Goal: Task Accomplishment & Management: Complete application form

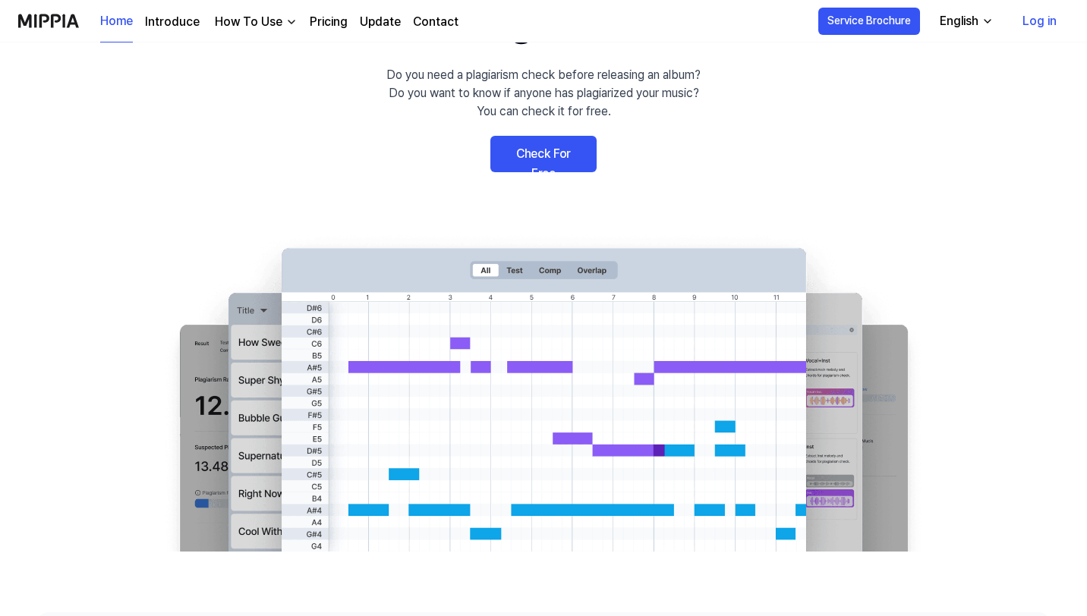
click at [543, 158] on link "Check For Free" at bounding box center [543, 154] width 106 height 36
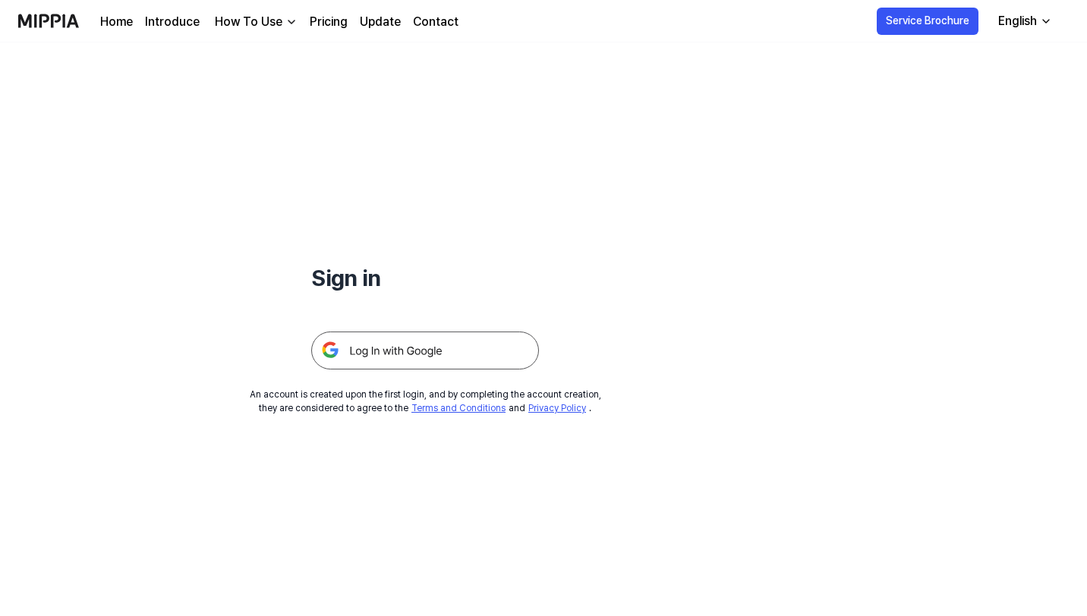
click at [437, 343] on img at bounding box center [425, 351] width 228 height 38
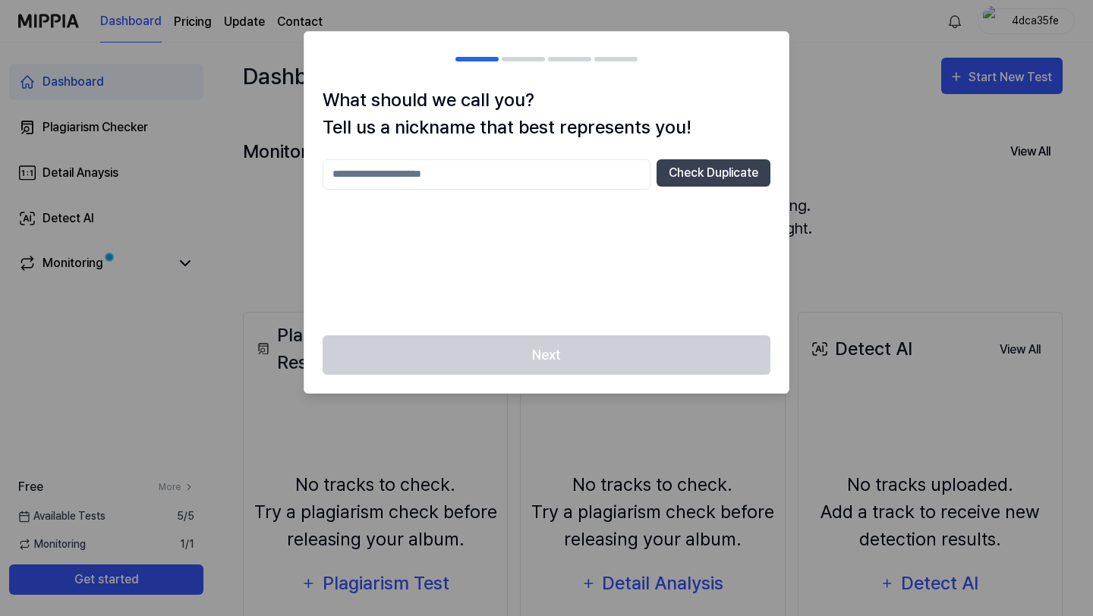
click at [609, 360] on div "Next" at bounding box center [546, 364] width 484 height 58
click at [590, 174] on input "text" at bounding box center [486, 174] width 328 height 30
type input "*******"
click at [712, 155] on div "What should we call you? Tell us a nickname that best represents you! ******* C…" at bounding box center [546, 211] width 484 height 249
click at [712, 166] on button "Check Duplicate" at bounding box center [713, 172] width 114 height 27
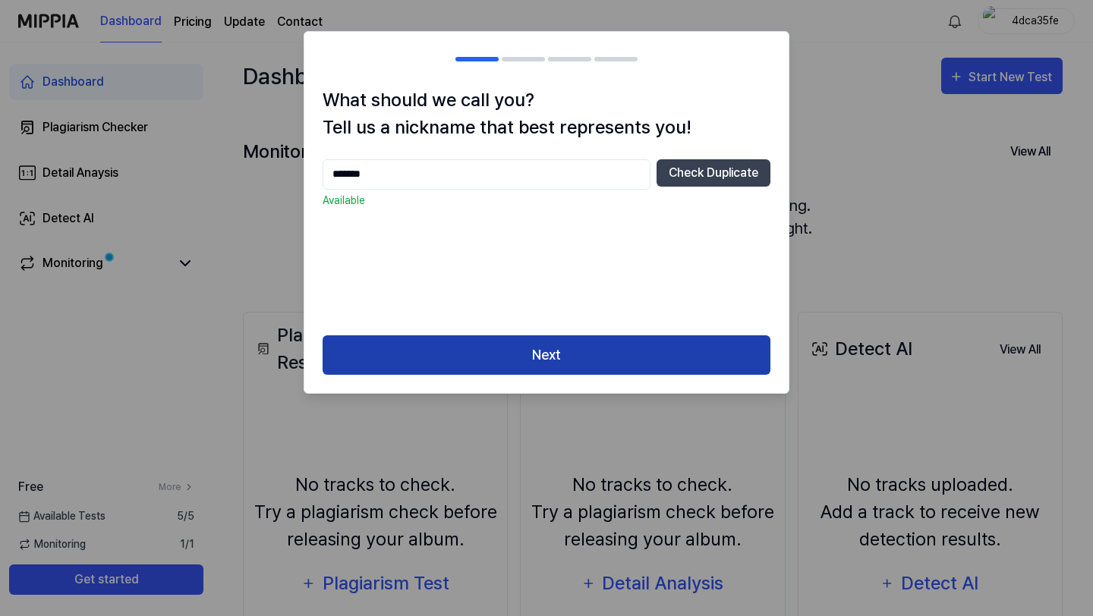
click at [630, 341] on button "Next" at bounding box center [546, 355] width 448 height 40
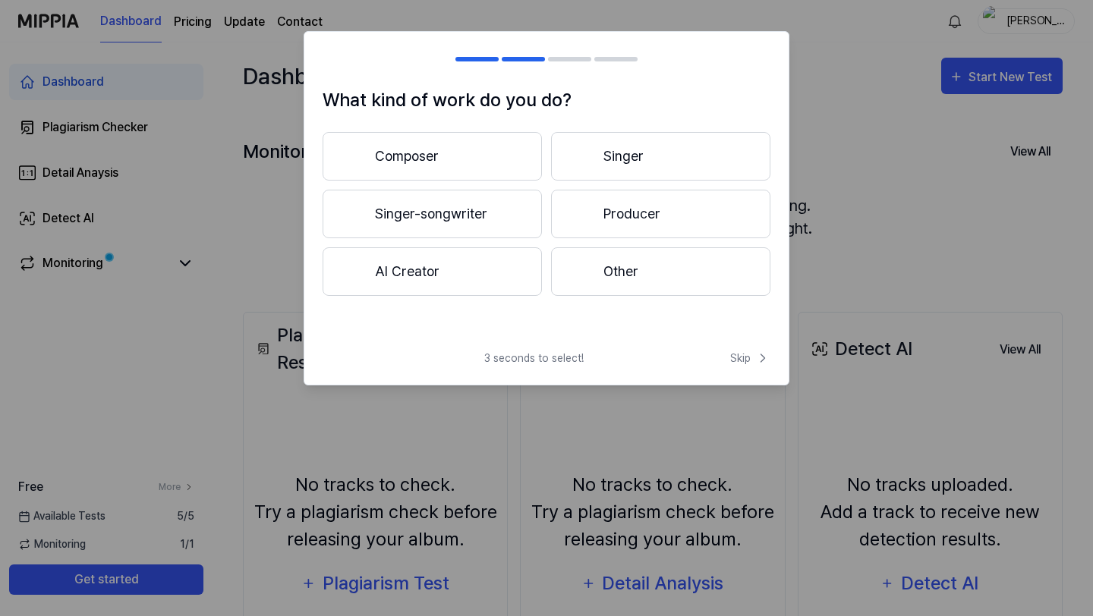
click at [611, 207] on button "Producer" at bounding box center [660, 214] width 219 height 49
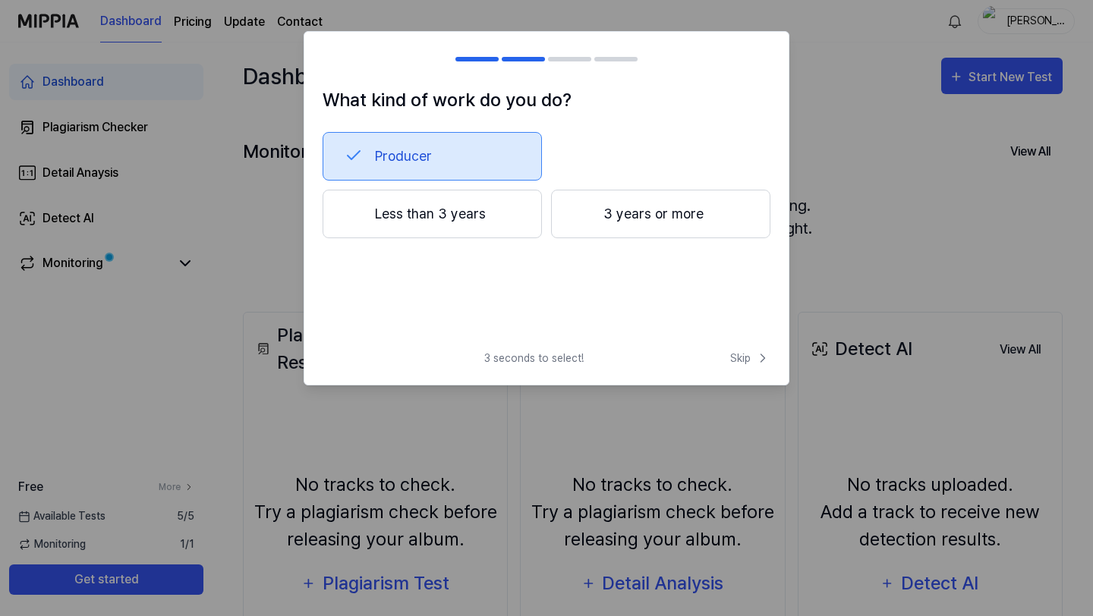
click at [615, 219] on button "3 years or more" at bounding box center [660, 214] width 219 height 49
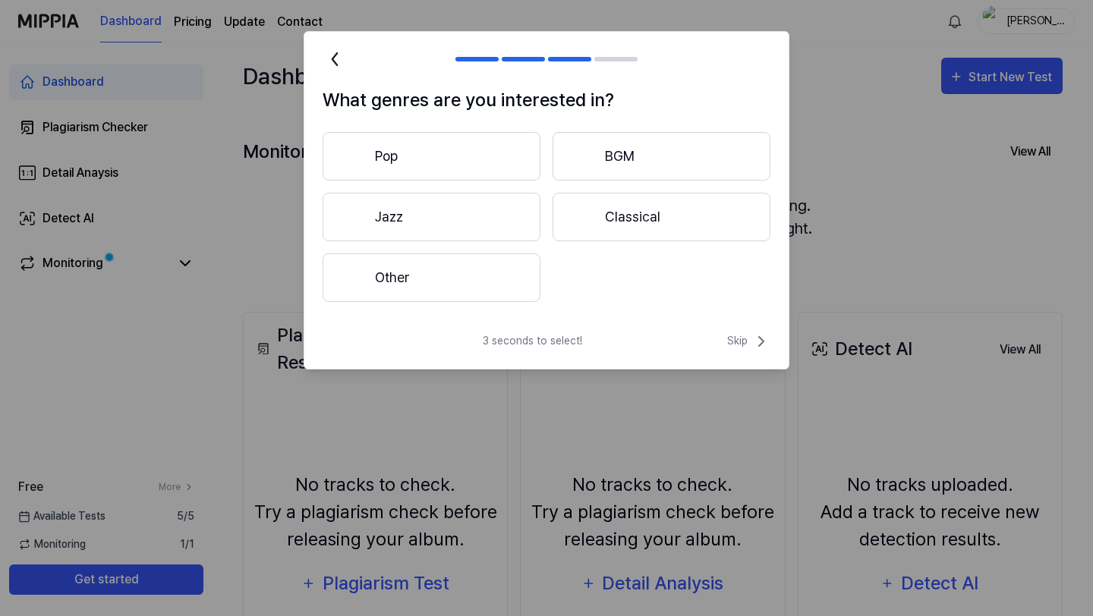
click at [506, 169] on button "Pop" at bounding box center [431, 156] width 218 height 49
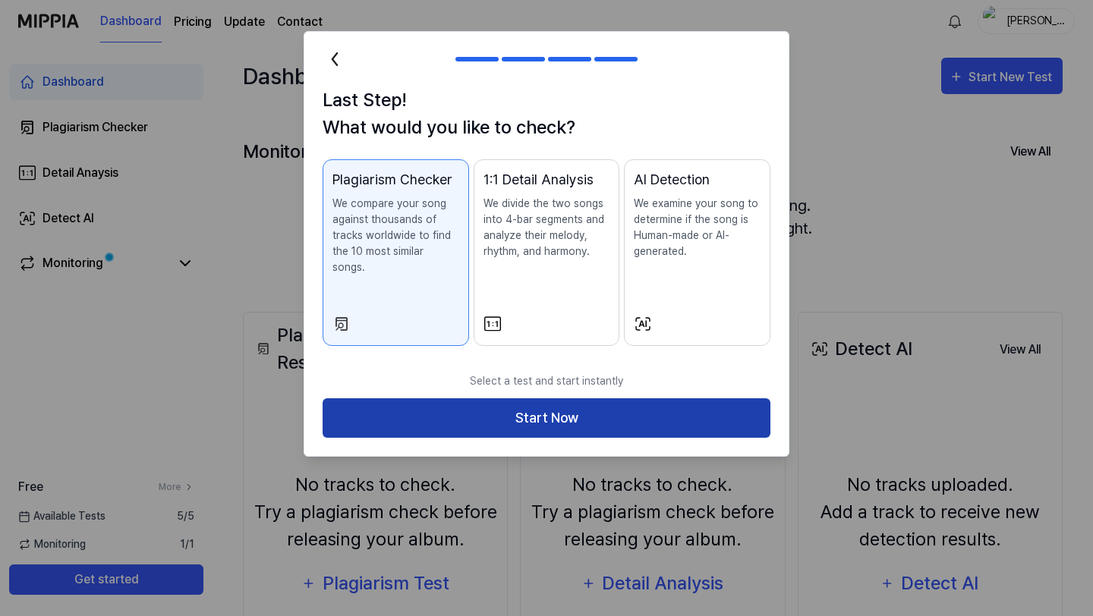
click at [599, 398] on button "Start Now" at bounding box center [546, 418] width 448 height 40
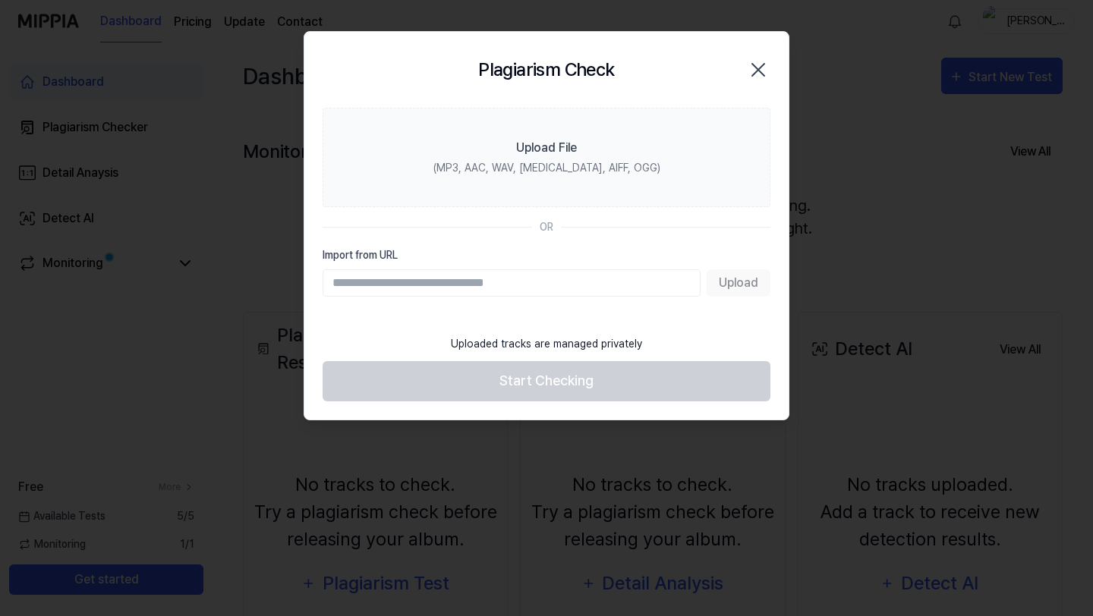
click at [760, 65] on icon "button" at bounding box center [758, 70] width 24 height 24
